Goal: Task Accomplishment & Management: Complete application form

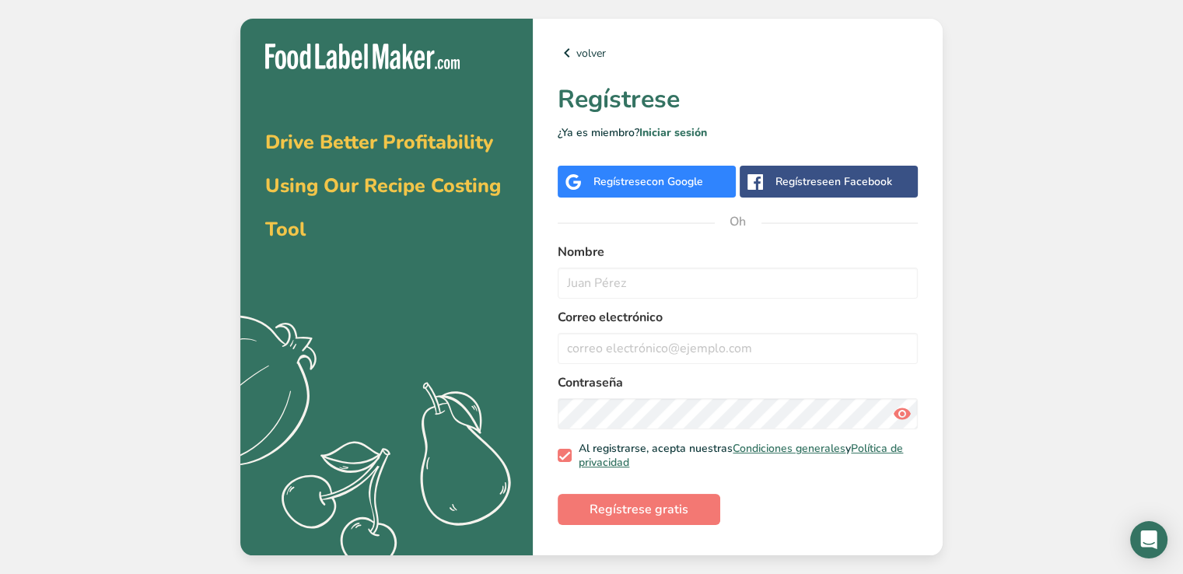
click at [672, 184] on font "con Google" at bounding box center [675, 181] width 57 height 15
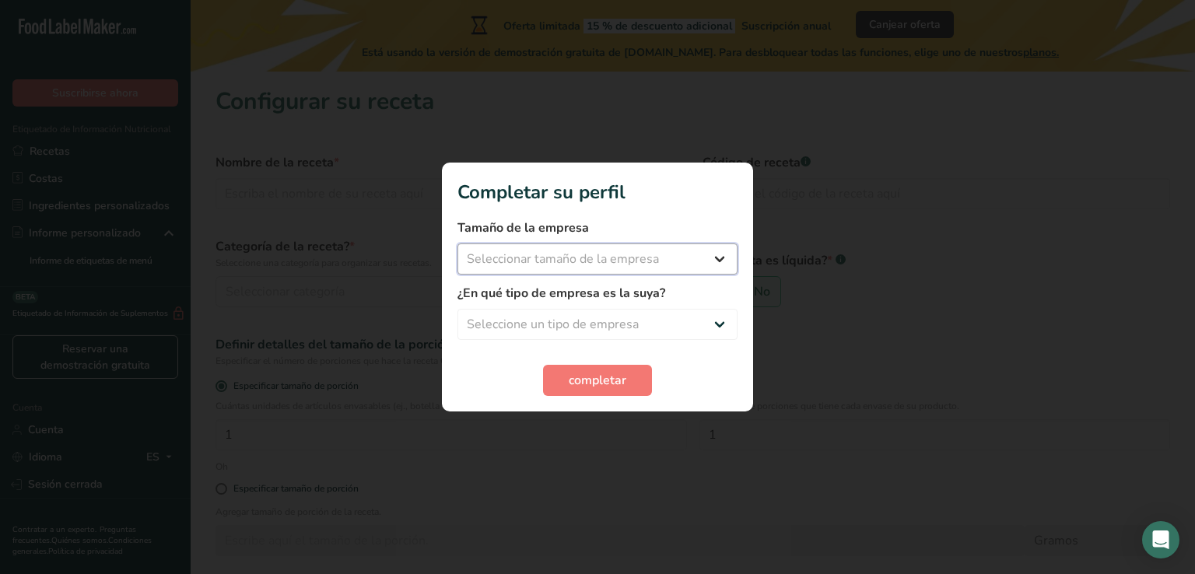
click at [718, 260] on select "Seleccionar tamaño de la empresa Menos de 10 empleados De 10 a 50 empleados De …" at bounding box center [598, 259] width 280 height 31
select select "1"
click at [458, 244] on select "Seleccionar tamaño de la empresa Menos de 10 empleados De 10 a 50 empleados De …" at bounding box center [598, 259] width 280 height 31
click at [719, 322] on select "Seleccione un tipo de empresa Fabricante de alimentos envasados Restaurante y c…" at bounding box center [598, 324] width 280 height 31
select select "1"
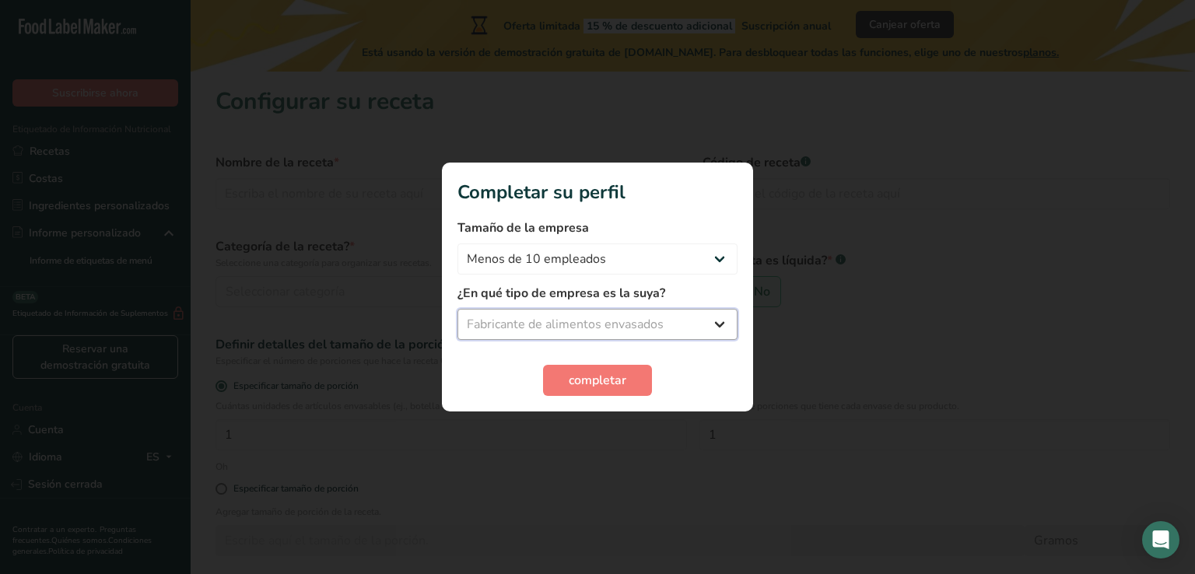
click at [458, 309] on select "Seleccione un tipo de empresa Fabricante de alimentos envasados Restaurante y c…" at bounding box center [598, 324] width 280 height 31
click at [612, 372] on font "completar" at bounding box center [598, 380] width 58 height 17
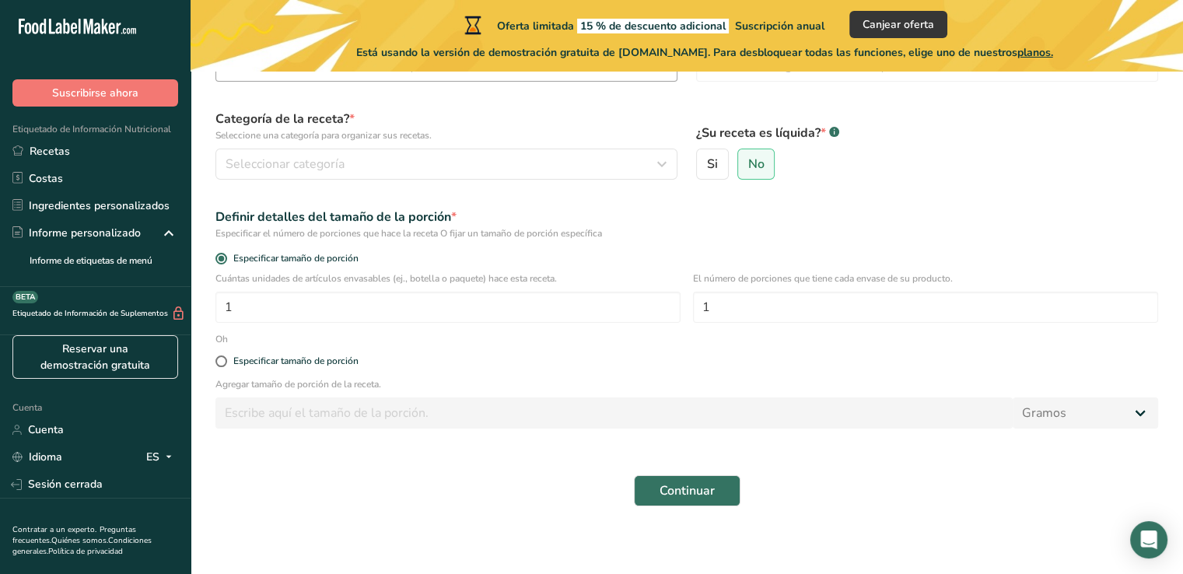
scroll to position [135, 0]
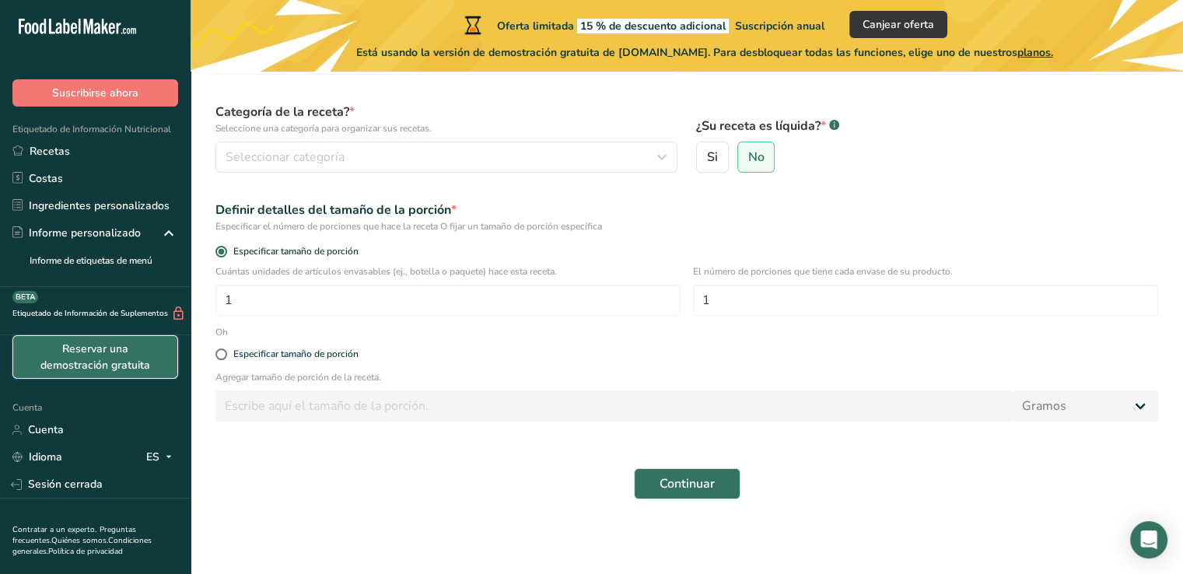
click at [68, 363] on font "Reservar una demostración gratuita" at bounding box center [95, 357] width 110 height 31
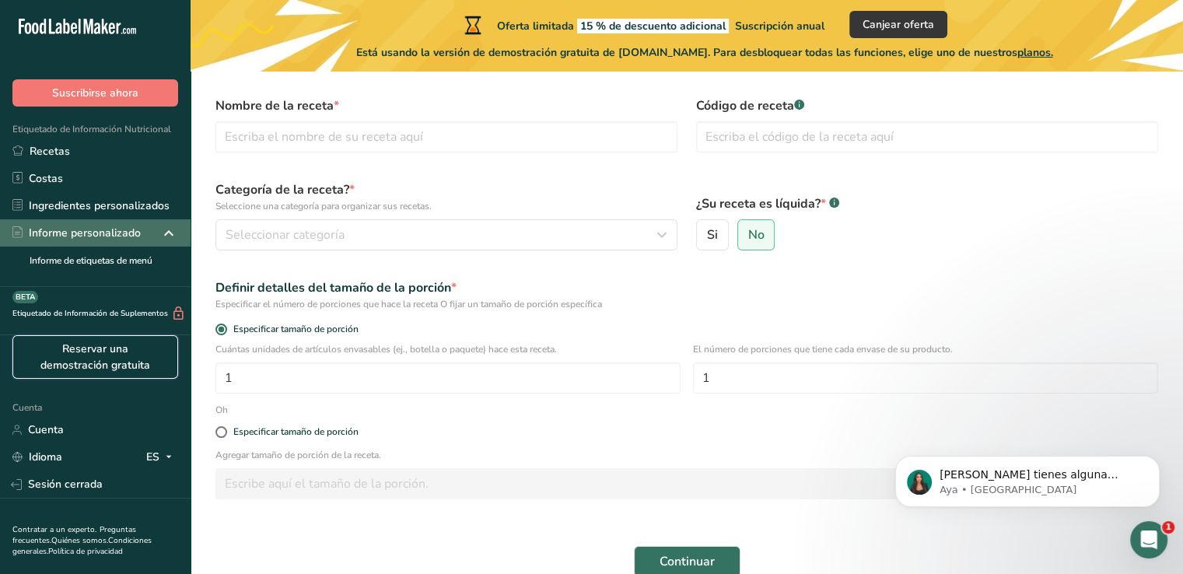
scroll to position [0, 0]
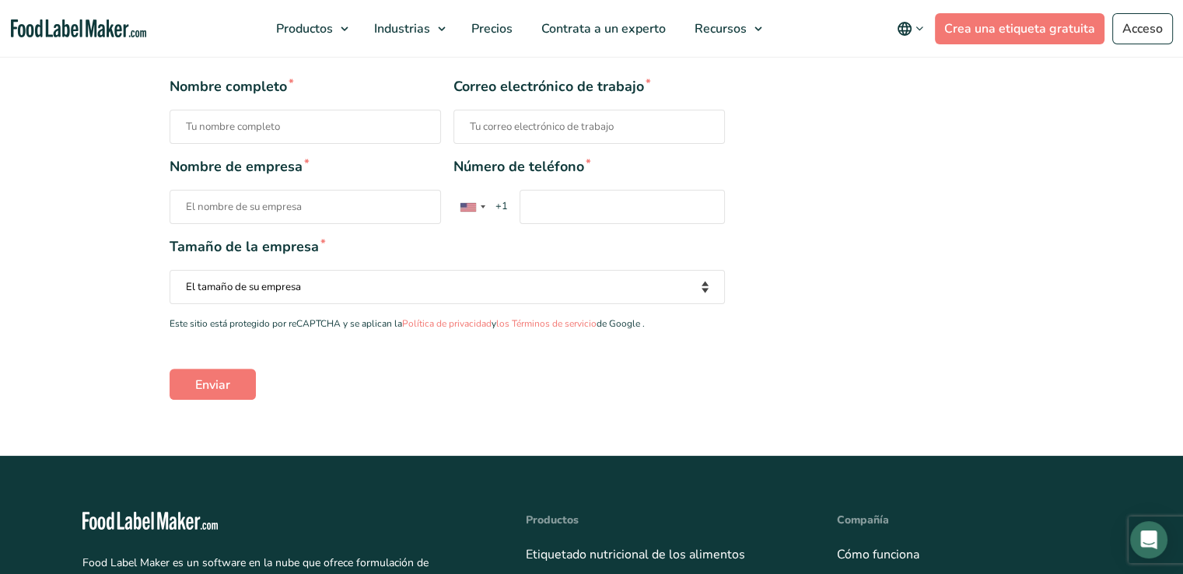
scroll to position [156, 0]
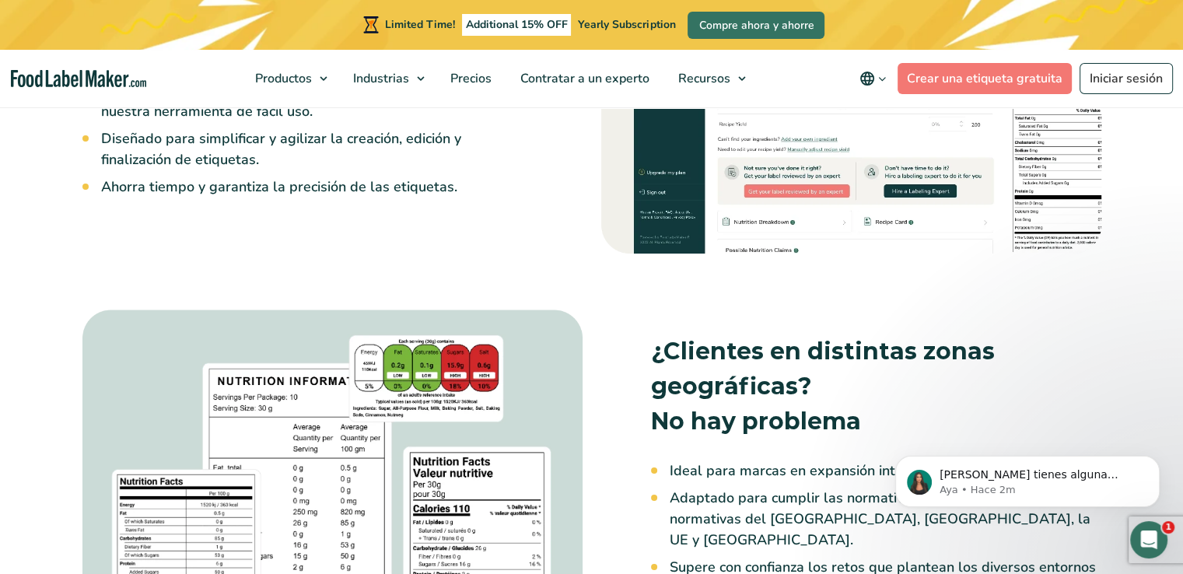
scroll to position [1634, 0]
